Goal: Information Seeking & Learning: Learn about a topic

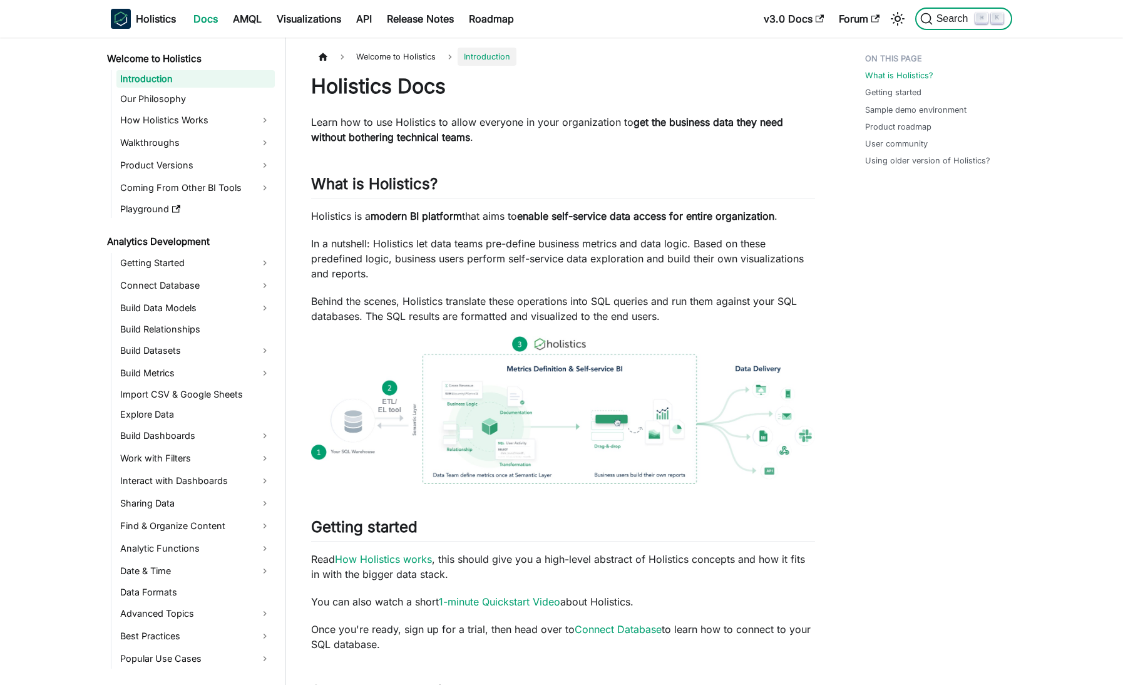
click at [949, 26] on button "Search ⌘ K" at bounding box center [963, 19] width 97 height 23
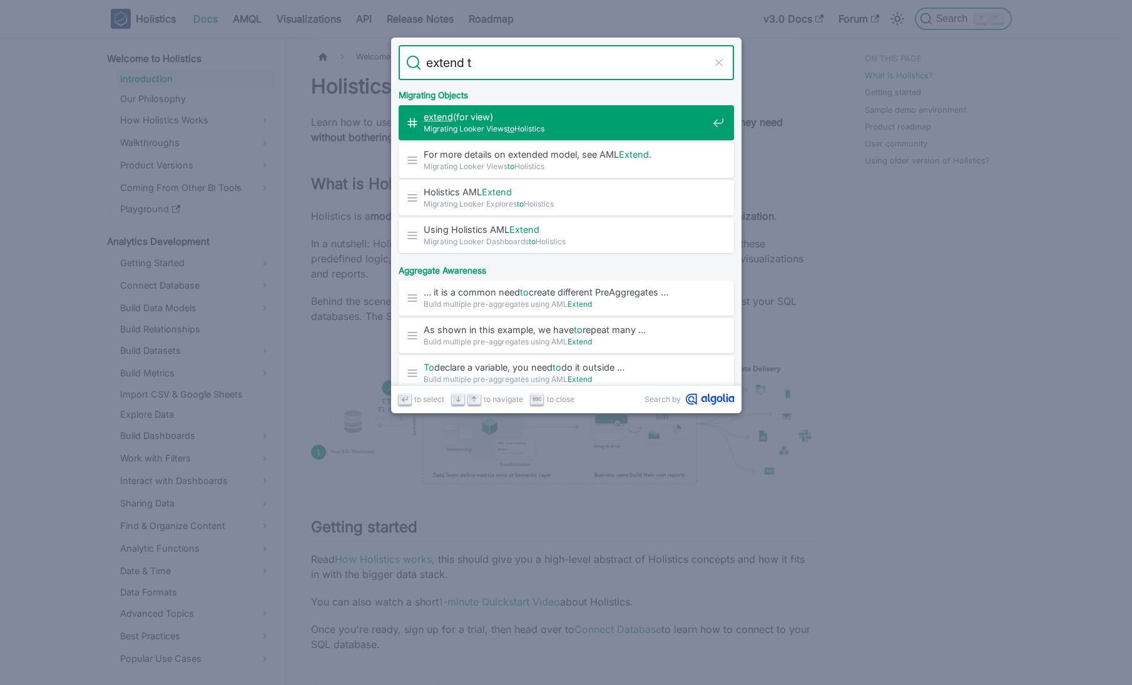
type input "extend"
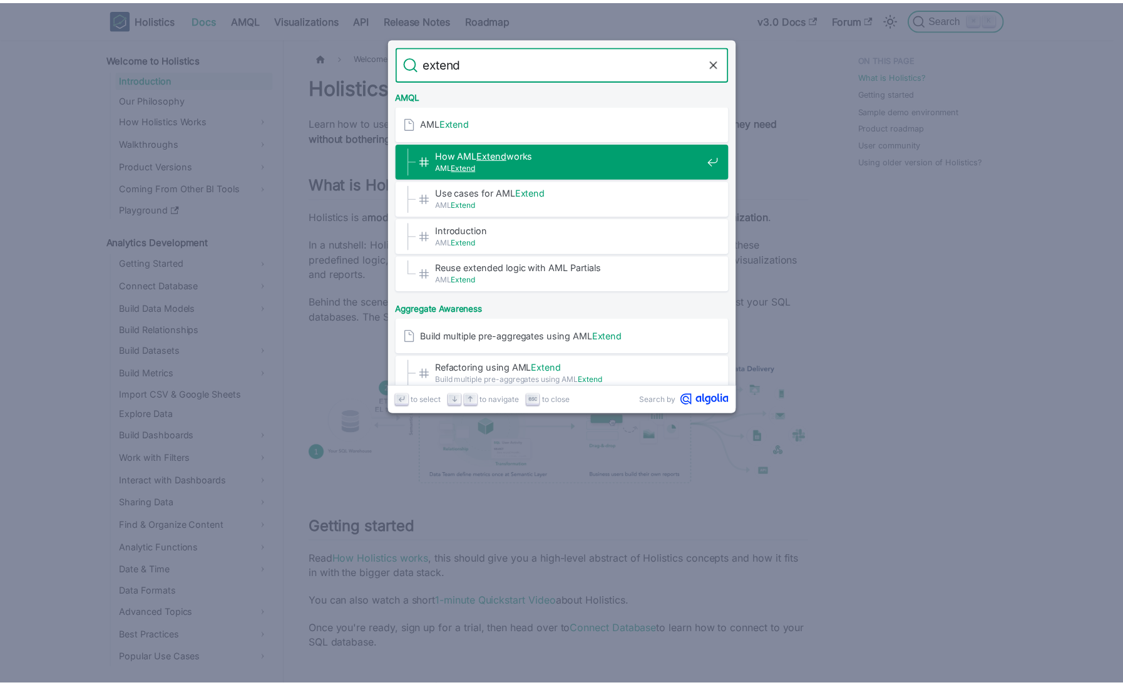
scroll to position [520, 0]
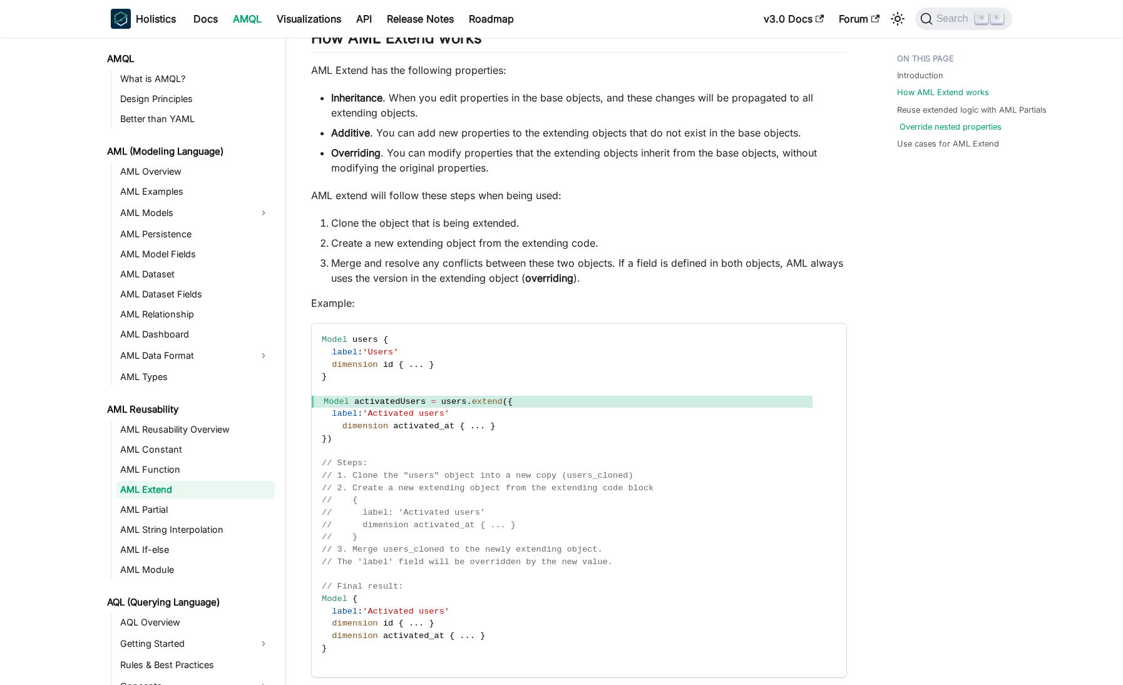
click at [911, 133] on link "Override nested properties" at bounding box center [950, 127] width 102 height 12
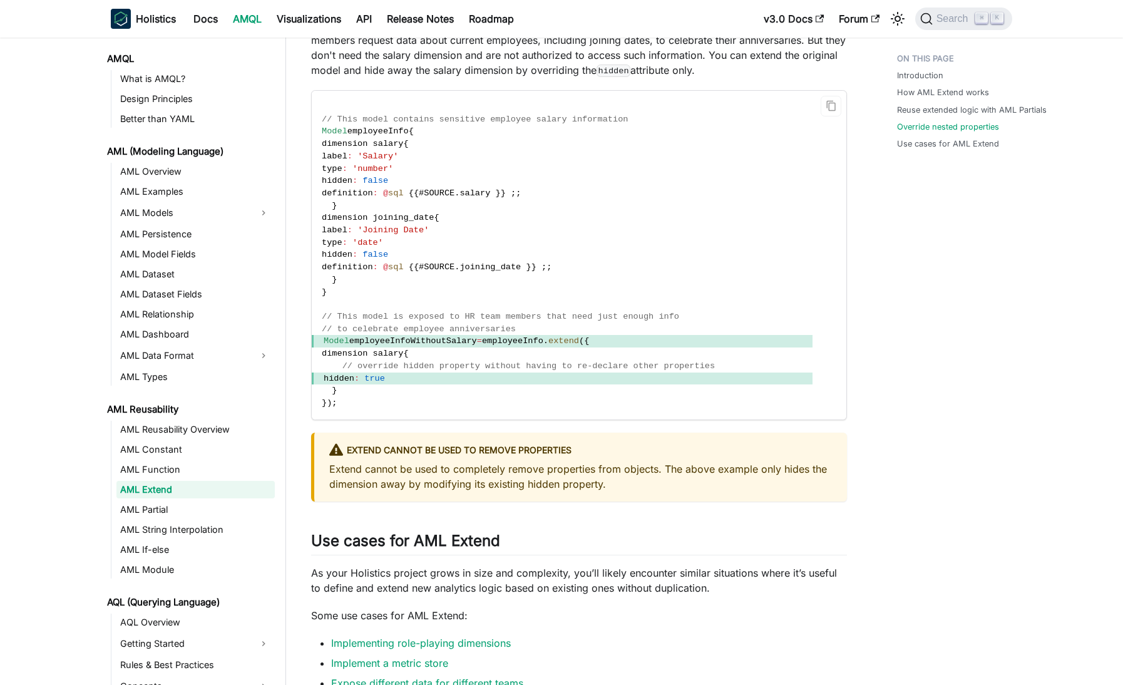
scroll to position [1690, 0]
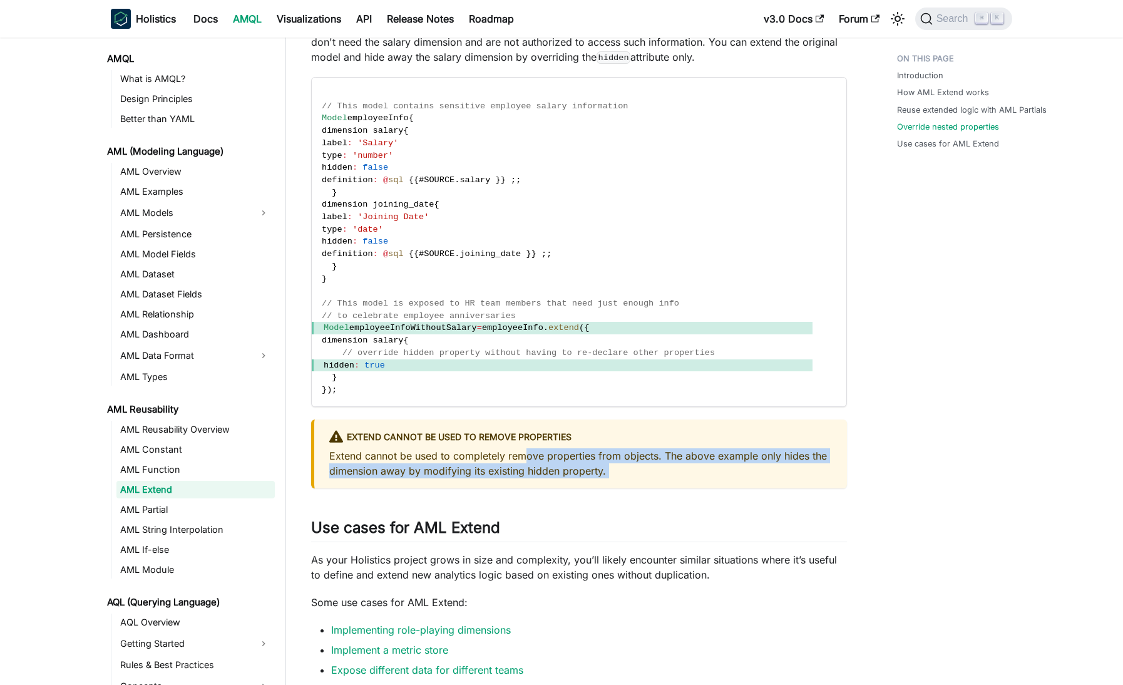
drag, startPoint x: 526, startPoint y: 479, endPoint x: 698, endPoint y: 506, distance: 174.8
